Goal: Transaction & Acquisition: Purchase product/service

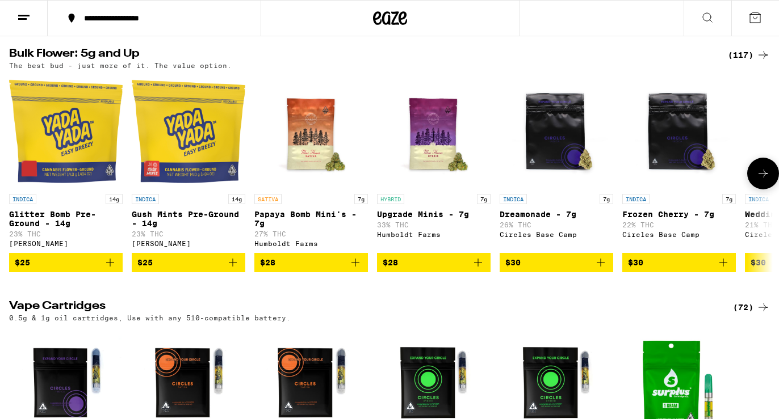
scroll to position [889, 0]
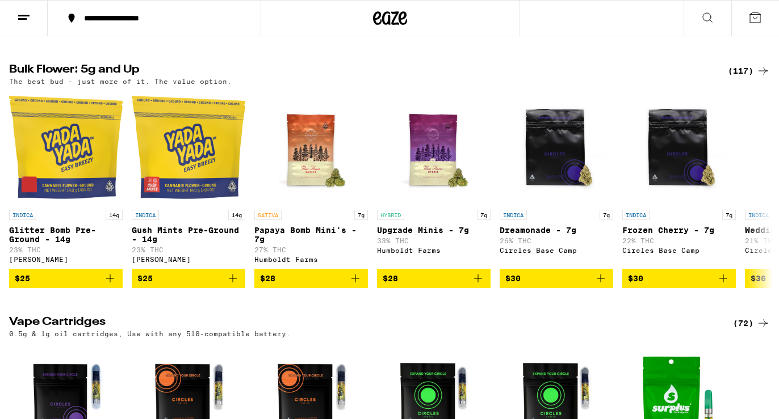
click at [745, 78] on div "(117)" at bounding box center [749, 71] width 42 height 14
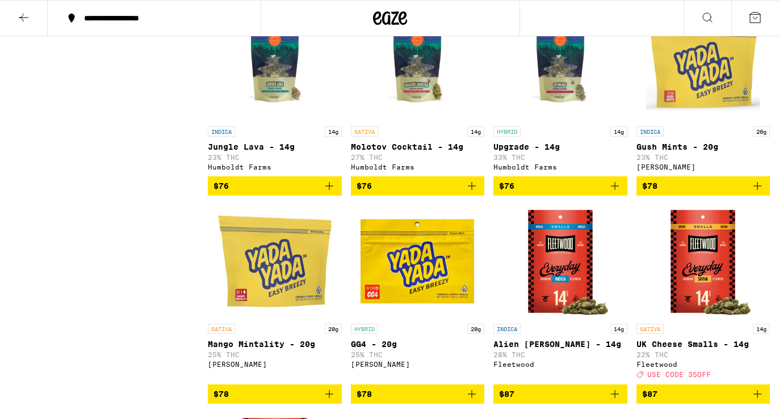
scroll to position [3820, 0]
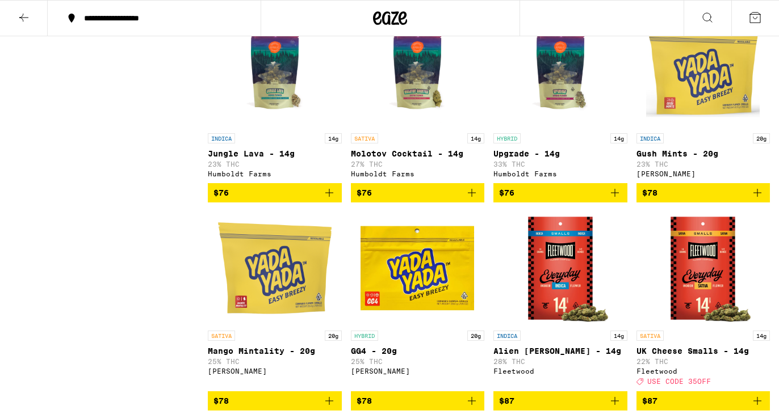
click at [615, 200] on icon "Add to bag" at bounding box center [615, 193] width 14 height 14
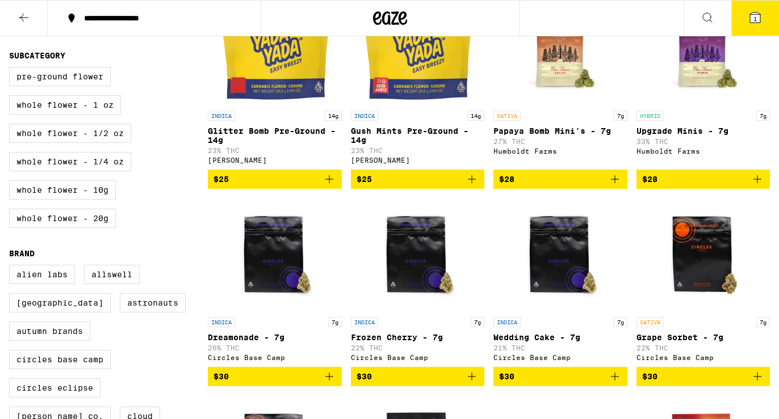
scroll to position [213, 0]
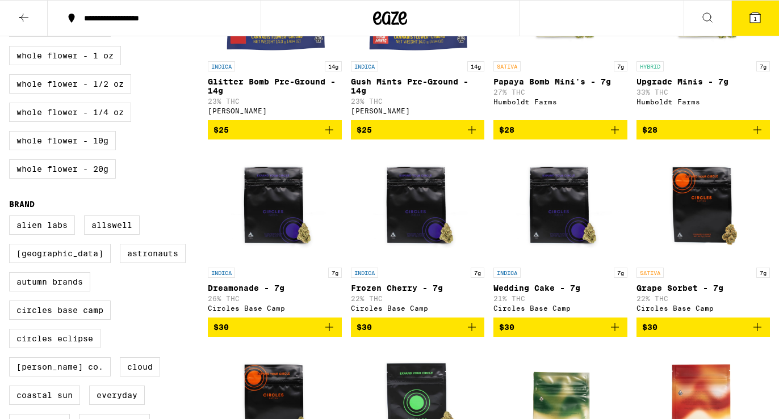
click at [470, 334] on icon "Add to bag" at bounding box center [472, 328] width 14 height 14
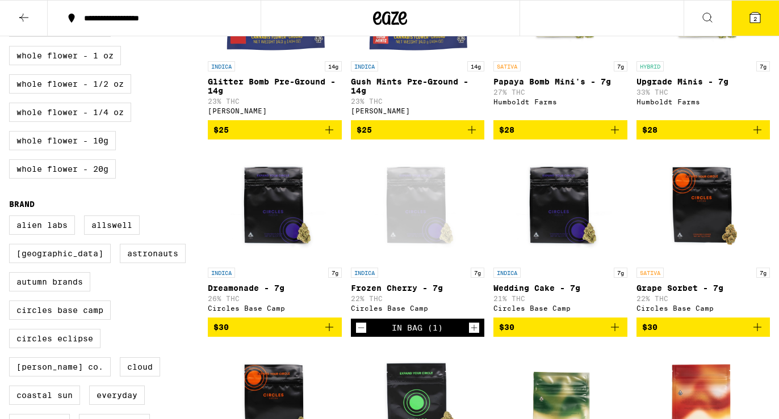
click at [750, 23] on icon at bounding box center [755, 18] width 14 height 14
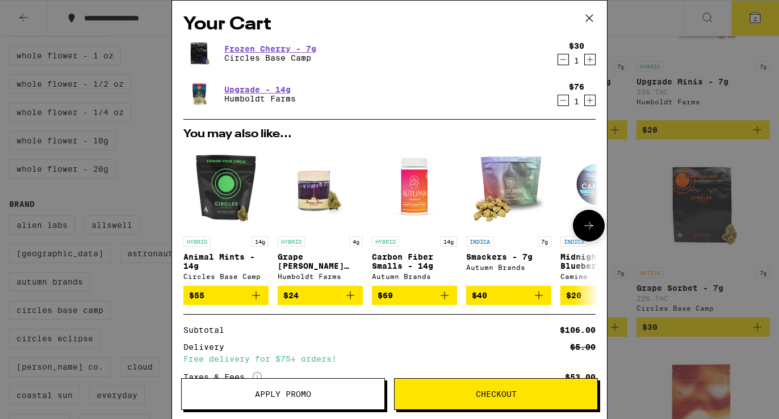
scroll to position [93, 0]
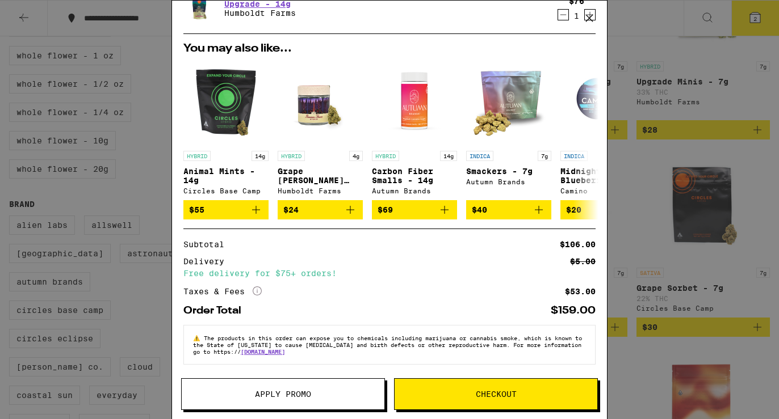
click at [520, 402] on button "Checkout" at bounding box center [496, 395] width 204 height 32
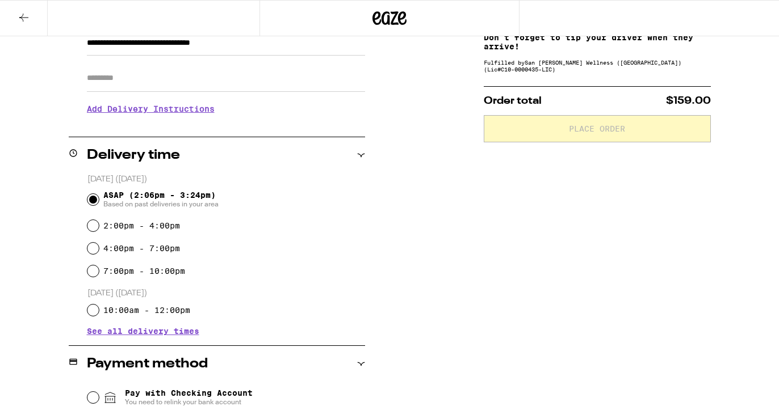
scroll to position [271, 0]
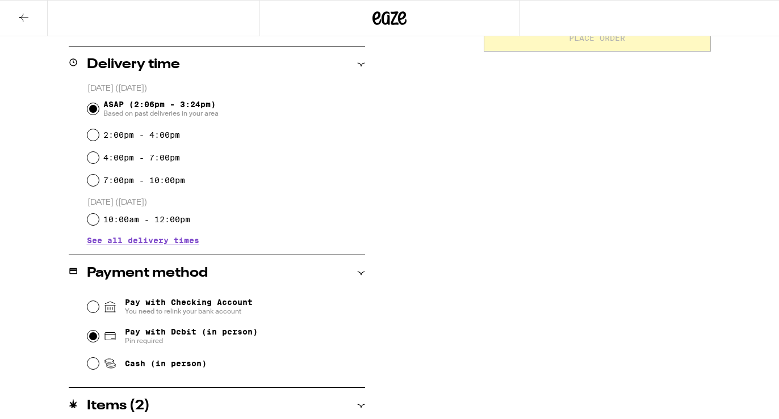
click at [91, 333] on input "Pay with Debit (in person) Pin required" at bounding box center [92, 336] width 11 height 11
radio input "true"
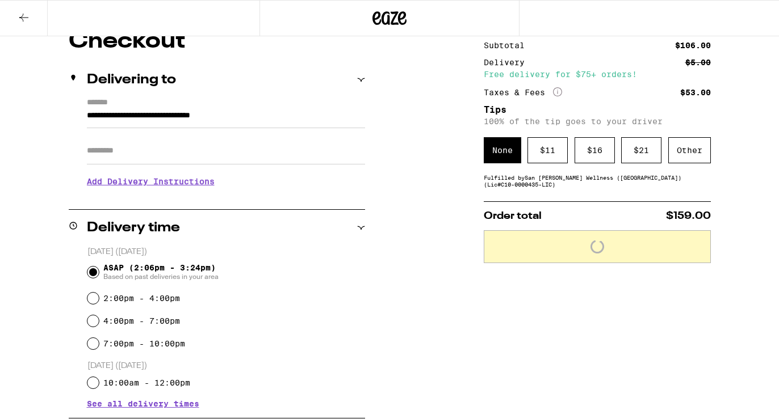
scroll to position [75, 0]
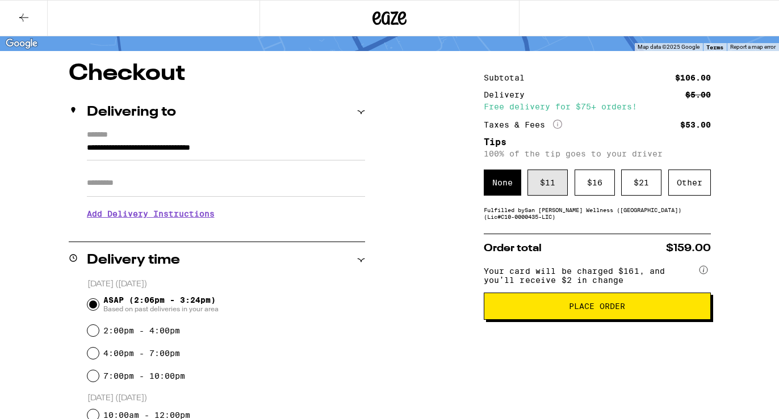
click at [541, 192] on div "$ 11" at bounding box center [547, 183] width 40 height 26
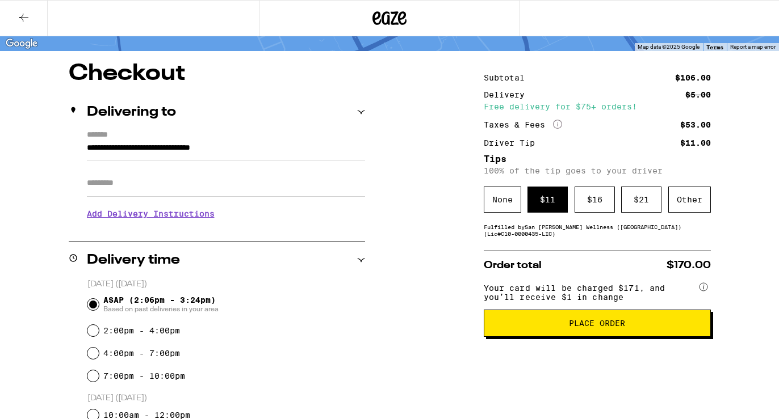
click at [23, 17] on icon at bounding box center [23, 18] width 9 height 8
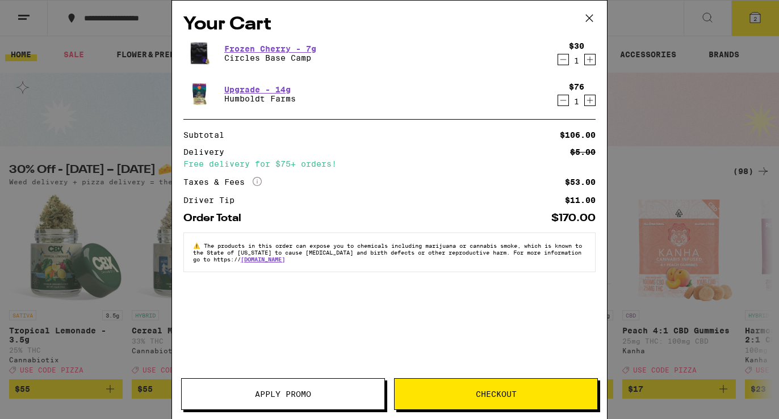
click at [561, 58] on icon "Decrement" at bounding box center [563, 60] width 10 height 14
click at [591, 20] on icon at bounding box center [589, 18] width 7 height 7
click at [667, 246] on div "Your Cart Frozen Cherry - 7g Circles Base Camp $30 1 Upgrade - 14g Humboldt Far…" at bounding box center [389, 209] width 779 height 419
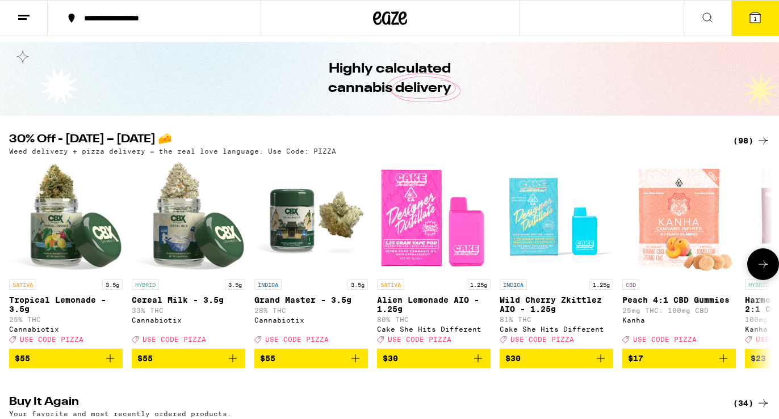
scroll to position [33, 0]
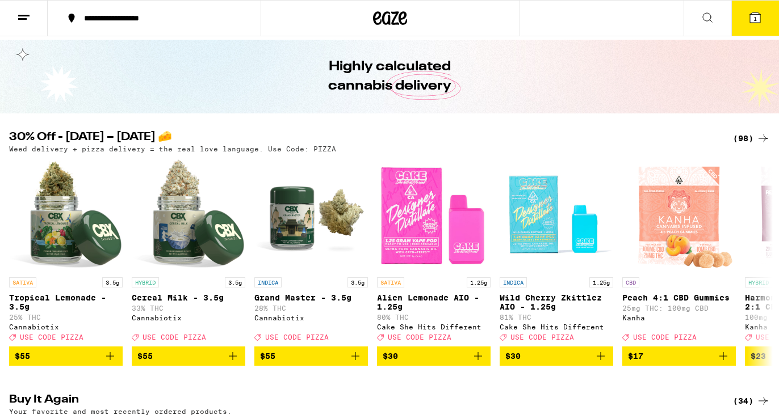
click at [743, 140] on div "(98)" at bounding box center [751, 139] width 37 height 14
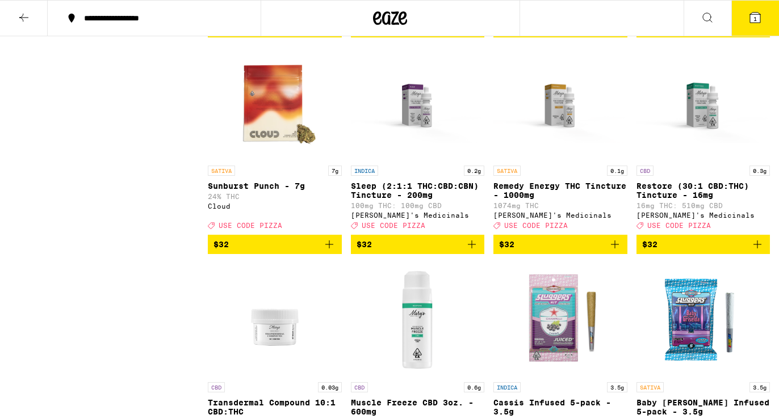
scroll to position [3979, 0]
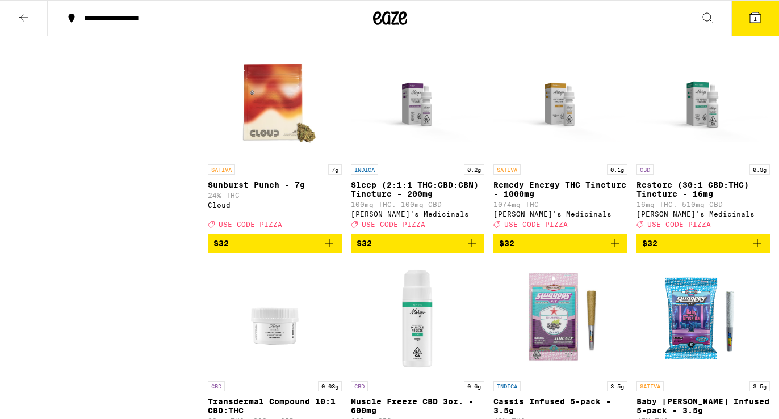
click at [333, 250] on icon "Add to bag" at bounding box center [329, 244] width 14 height 14
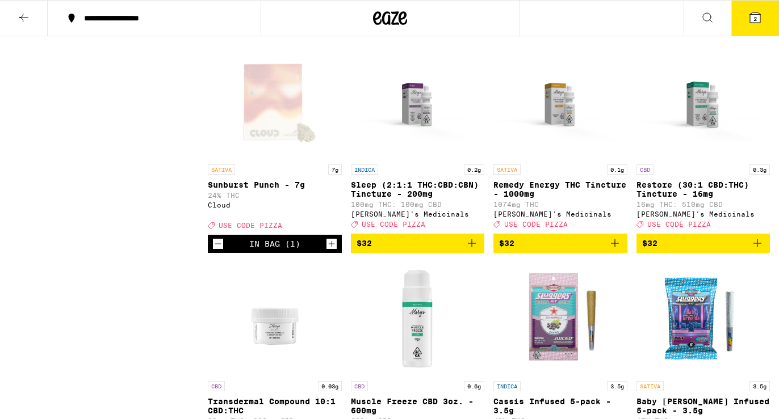
click at [753, 18] on span "2" at bounding box center [754, 18] width 3 height 7
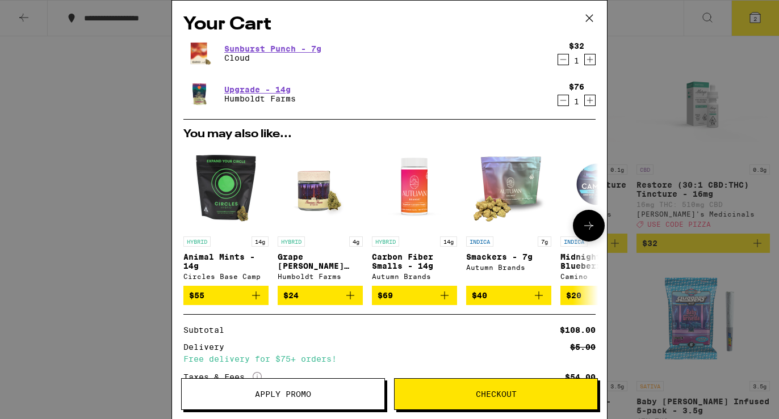
scroll to position [93, 0]
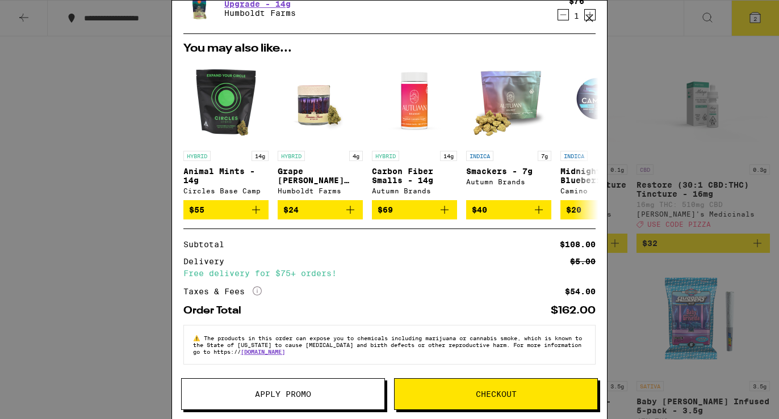
click at [243, 397] on span "Apply Promo" at bounding box center [283, 394] width 203 height 8
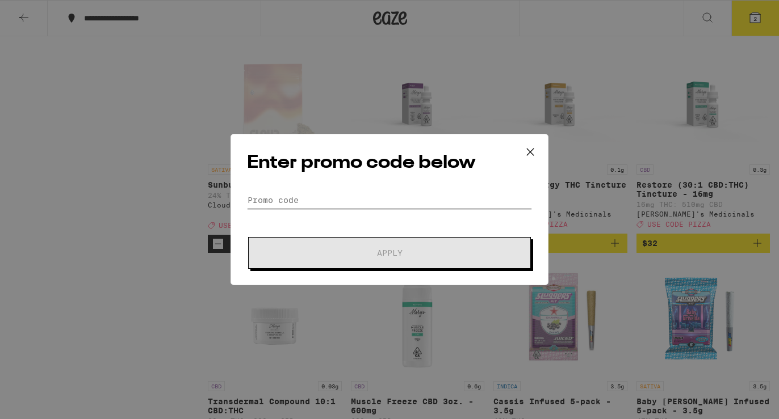
click at [359, 203] on input "Promo Code" at bounding box center [389, 200] width 285 height 17
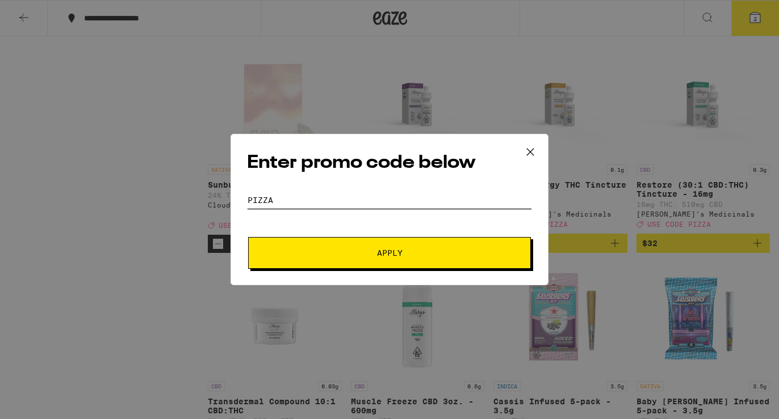
type input "pizza"
click at [363, 248] on button "Apply" at bounding box center [389, 253] width 283 height 32
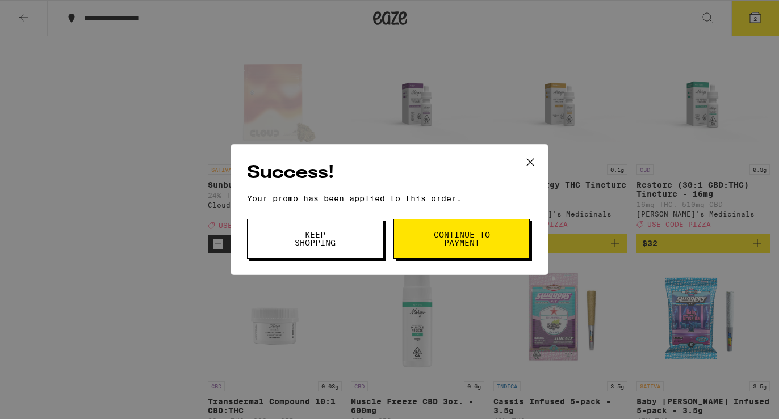
click at [449, 237] on span "Continue to payment" at bounding box center [461, 239] width 58 height 16
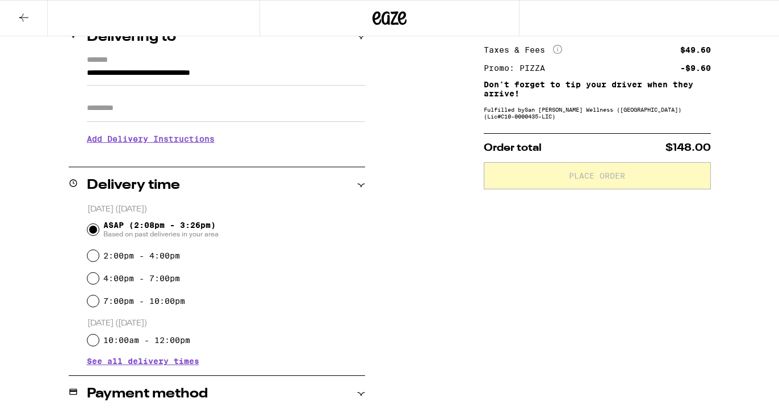
scroll to position [292, 0]
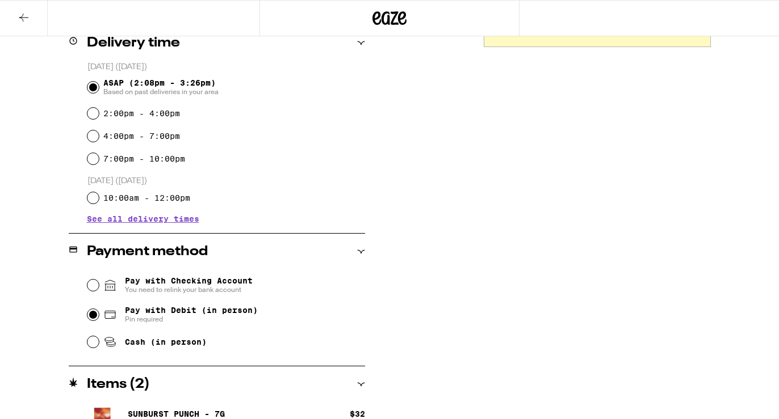
click at [90, 312] on input "Pay with Debit (in person) Pin required" at bounding box center [92, 314] width 11 height 11
radio input "true"
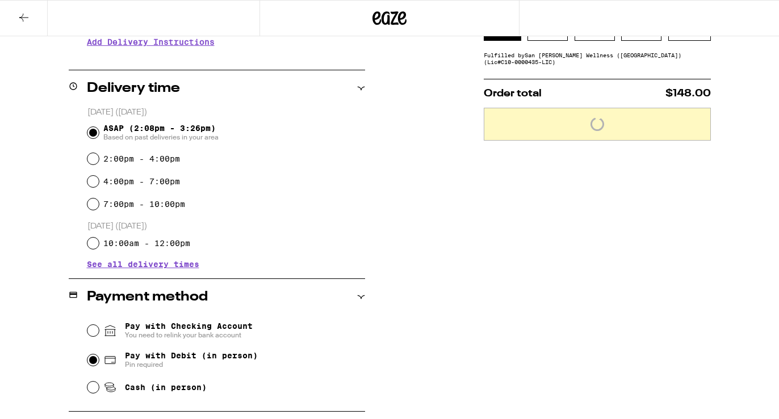
scroll to position [181, 0]
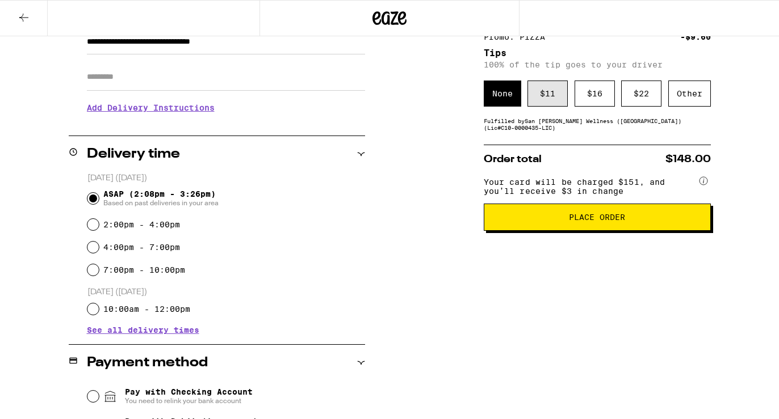
click at [538, 98] on div "$ 11" at bounding box center [547, 94] width 40 height 26
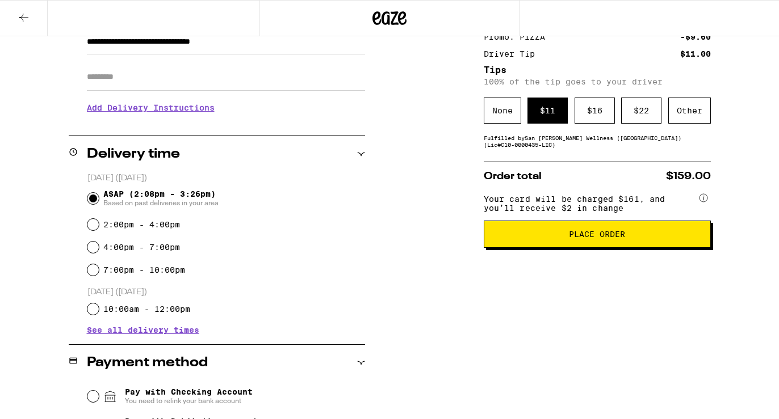
click at [582, 238] on span "Place Order" at bounding box center [597, 234] width 56 height 8
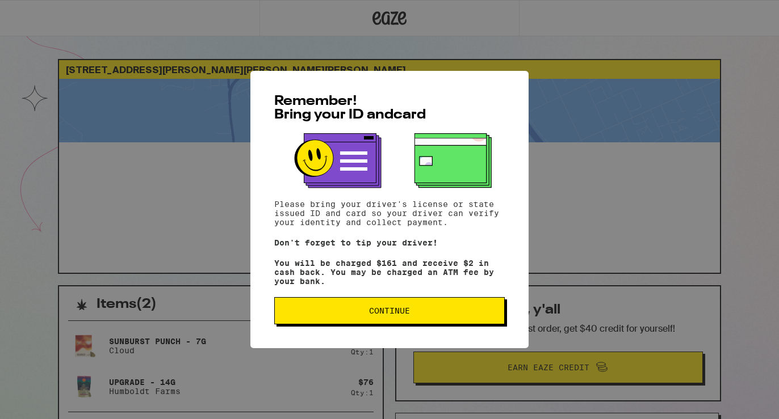
click at [409, 307] on button "Continue" at bounding box center [389, 310] width 230 height 27
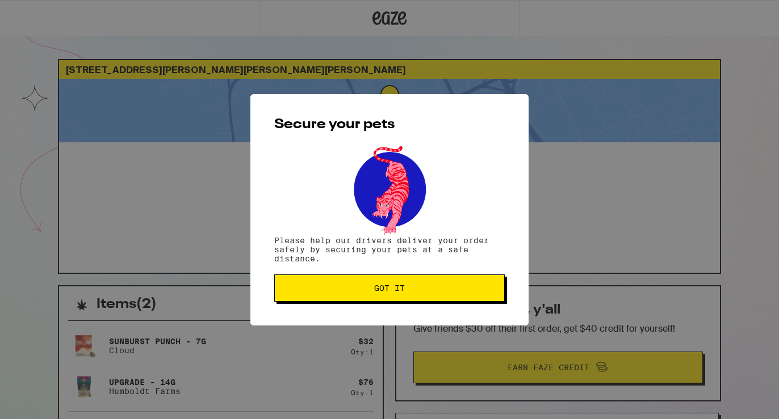
click at [392, 292] on span "Got it" at bounding box center [389, 288] width 31 height 8
